Goal: Task Accomplishment & Management: Manage account settings

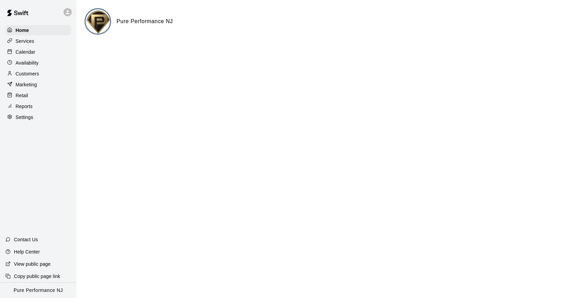
click at [71, 11] on div at bounding box center [68, 12] width 8 height 8
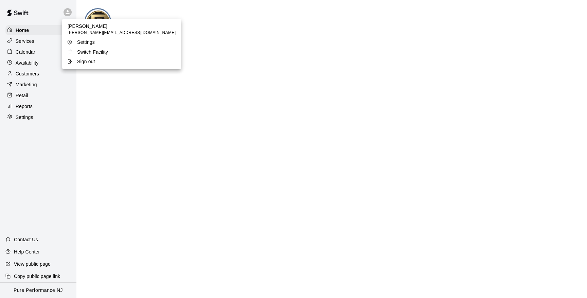
click at [83, 49] on p "Switch Facility" at bounding box center [92, 52] width 31 height 7
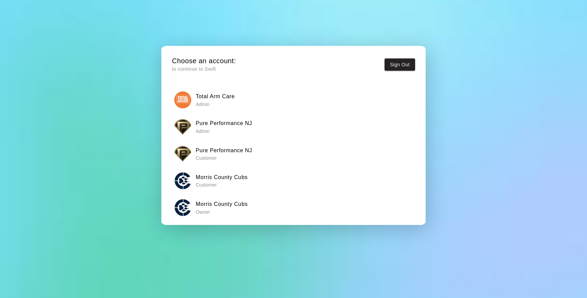
click at [206, 101] on p "Admin" at bounding box center [215, 104] width 39 height 7
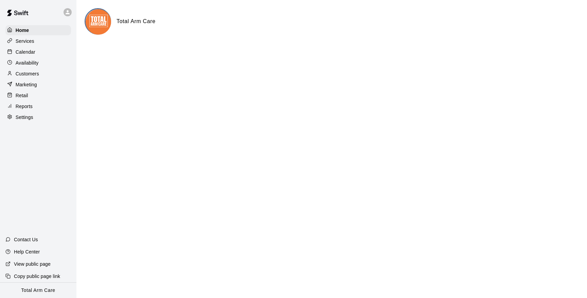
click at [31, 71] on p "Customers" at bounding box center [27, 73] width 23 height 7
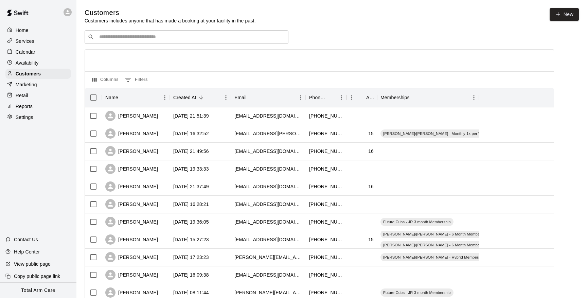
click at [182, 35] on input "Search customers by name or email" at bounding box center [191, 37] width 188 height 7
type input "****"
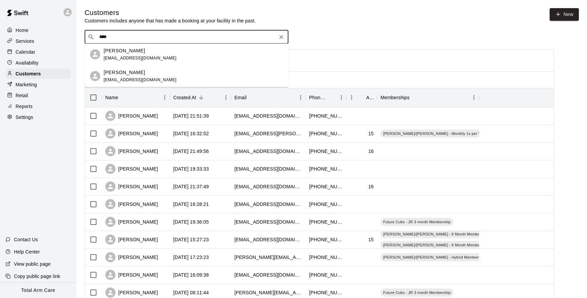
click at [169, 73] on div "[PERSON_NAME] [EMAIL_ADDRESS][DOMAIN_NAME]" at bounding box center [193, 76] width 179 height 15
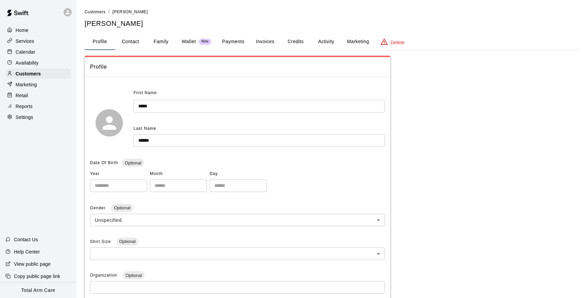
click at [328, 41] on button "Activity" at bounding box center [326, 42] width 31 height 16
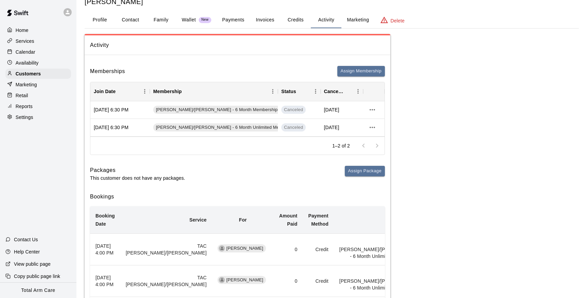
scroll to position [18, 0]
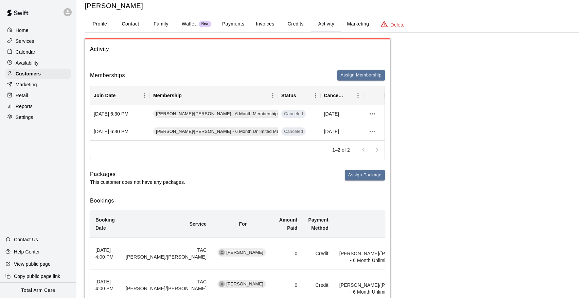
click at [34, 52] on p "Calendar" at bounding box center [26, 52] width 20 height 7
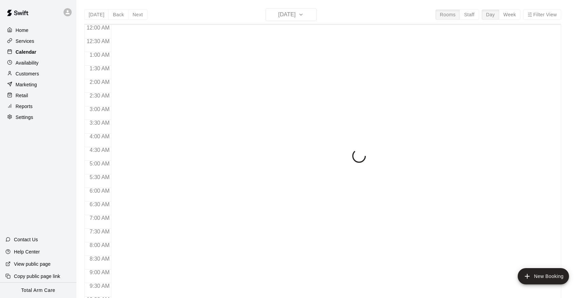
scroll to position [244, 0]
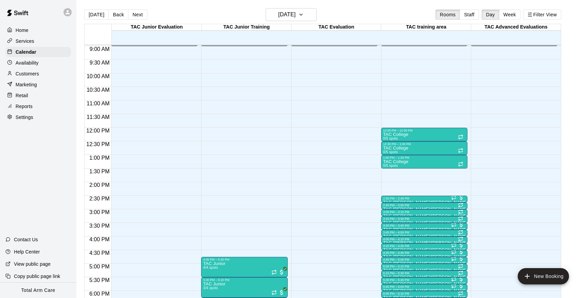
click at [313, 5] on main "[DATE] Back [DATE][DATE] Rooms Staff Day Week Filter View TAC Junior Evaluation…" at bounding box center [331, 154] width 511 height 309
click at [304, 15] on icon "button" at bounding box center [300, 15] width 5 height 8
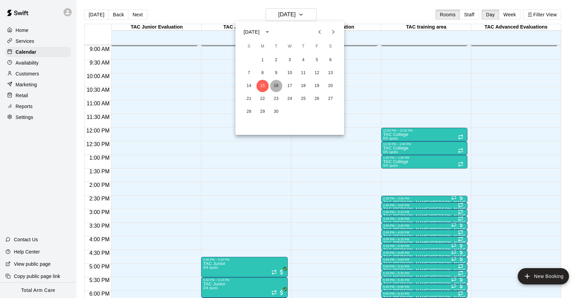
click at [276, 86] on button "16" at bounding box center [276, 86] width 12 height 12
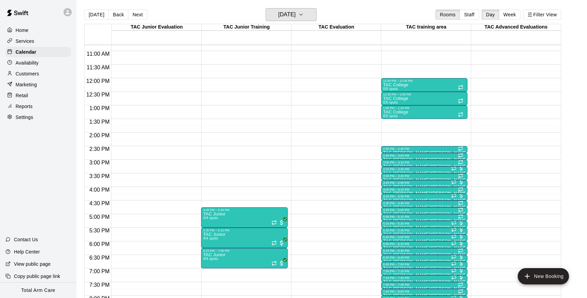
scroll to position [294, 0]
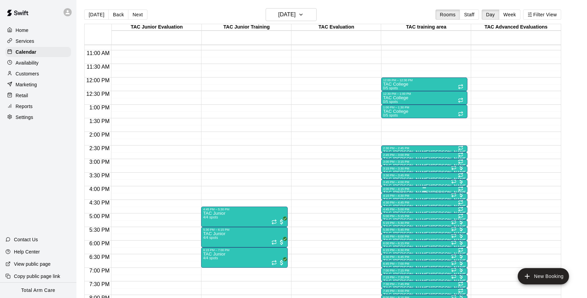
click at [399, 190] on div "4:00 PM – 4:15 PM" at bounding box center [424, 188] width 83 height 3
click at [390, 210] on img "edit" at bounding box center [390, 211] width 8 height 8
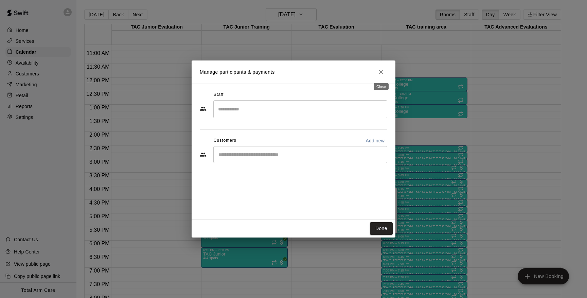
click at [381, 72] on icon "Close" at bounding box center [381, 72] width 4 height 4
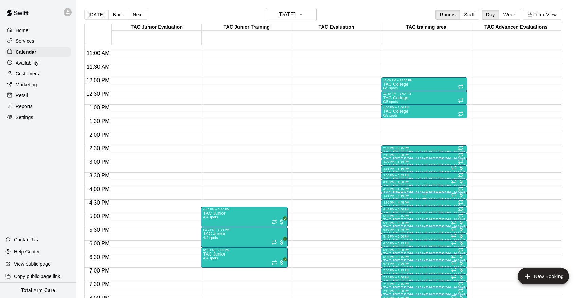
click at [392, 196] on div "4:15 PM – 4:30 PM" at bounding box center [424, 195] width 83 height 3
click at [389, 218] on img "edit" at bounding box center [390, 217] width 8 height 8
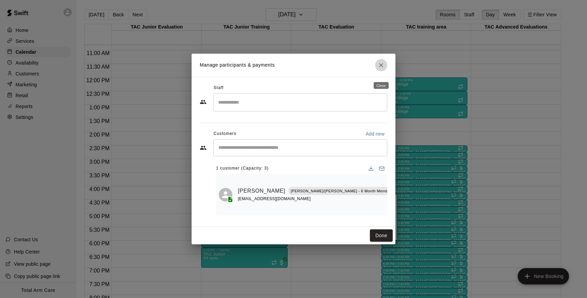
click at [380, 67] on icon "Close" at bounding box center [381, 65] width 4 height 4
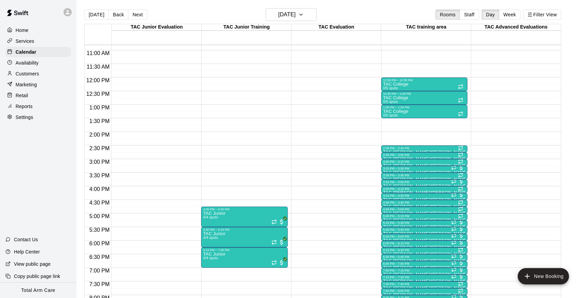
click at [30, 63] on p "Availability" at bounding box center [27, 62] width 23 height 7
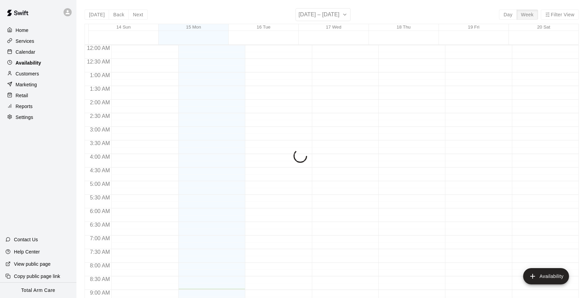
scroll to position [244, 0]
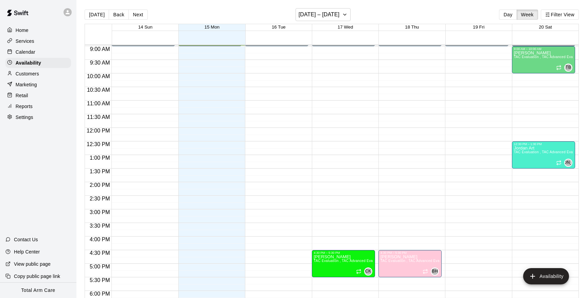
click at [27, 71] on p "Customers" at bounding box center [27, 73] width 23 height 7
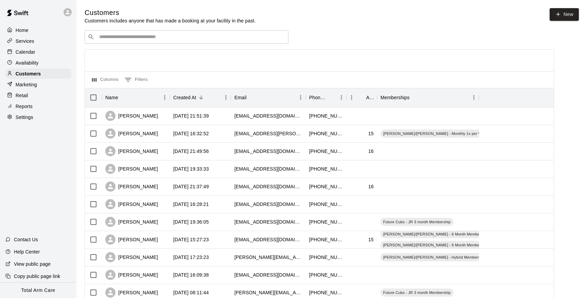
click at [180, 40] on input "Search customers by name or email" at bounding box center [191, 37] width 188 height 7
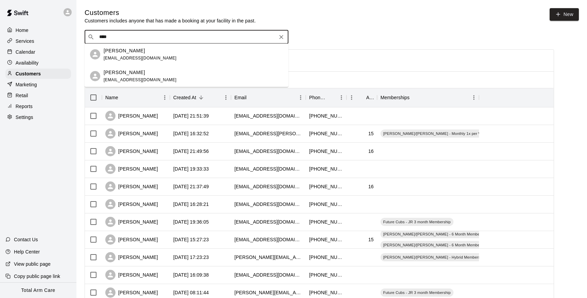
type input "*****"
click at [156, 75] on div "[PERSON_NAME]" at bounding box center [140, 72] width 73 height 7
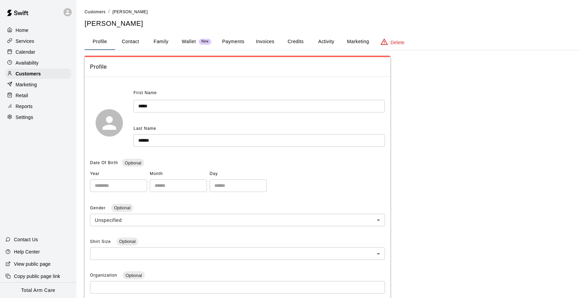
click at [326, 41] on button "Activity" at bounding box center [326, 42] width 31 height 16
